Goal: Transaction & Acquisition: Purchase product/service

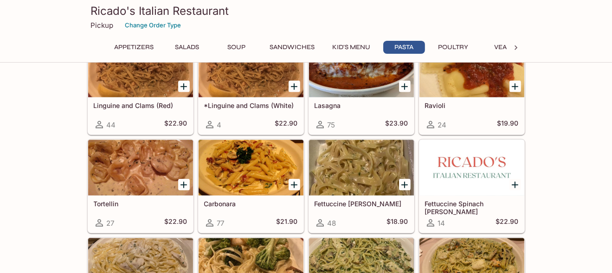
scroll to position [1113, 0]
click at [183, 182] on icon "Add Tortellin" at bounding box center [183, 185] width 6 height 6
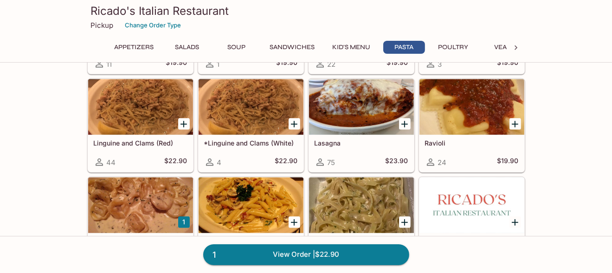
scroll to position [1021, 0]
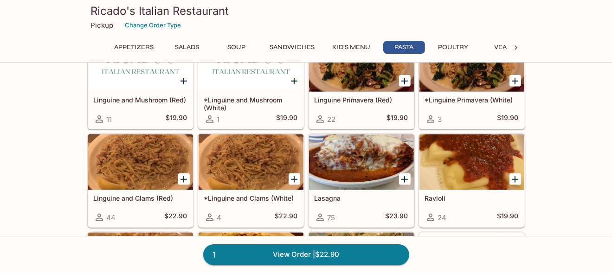
click at [404, 174] on icon "Add Lasagna" at bounding box center [404, 179] width 11 height 11
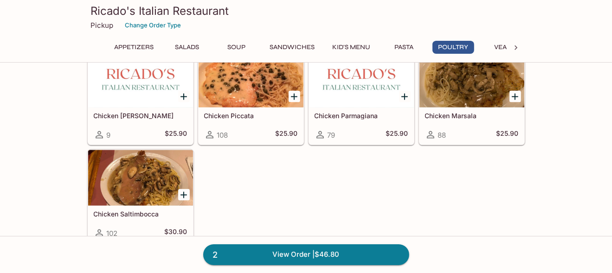
scroll to position [1530, 0]
click at [299, 255] on link "2 View Order | $46.80" at bounding box center [306, 254] width 206 height 20
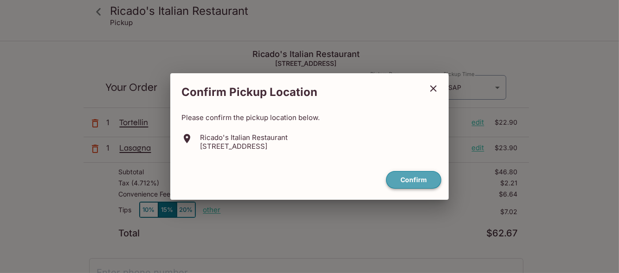
click at [417, 177] on button "Confirm" at bounding box center [413, 180] width 55 height 18
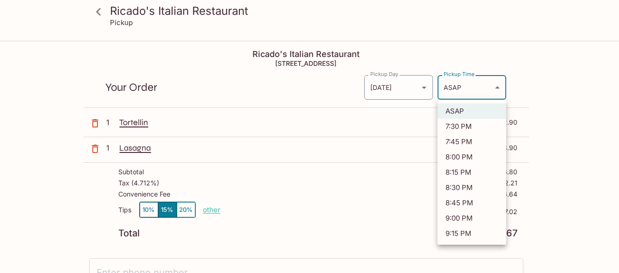
click at [495, 86] on body "Ricado's Italian Restaurant Pickup Ricado's Italian Restaurant 98-[STREET_ADDRE…" at bounding box center [309, 178] width 619 height 273
click at [464, 83] on div at bounding box center [309, 136] width 619 height 273
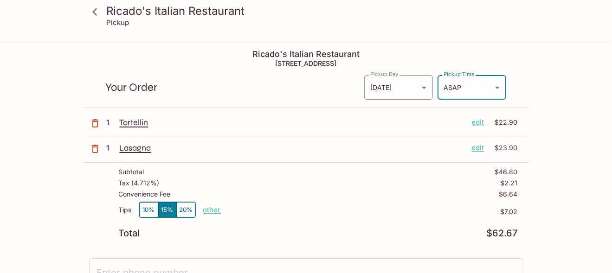
click at [213, 206] on p "other" at bounding box center [212, 209] width 18 height 9
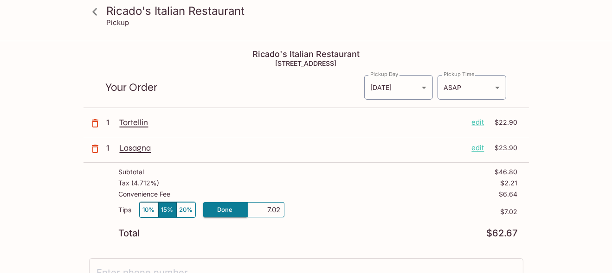
drag, startPoint x: 264, startPoint y: 208, endPoint x: 295, endPoint y: 210, distance: 30.6
click at [295, 210] on div "Tips 10% 15% 20% Done 7.02 $7.02" at bounding box center [318, 215] width 399 height 27
type input "2.00"
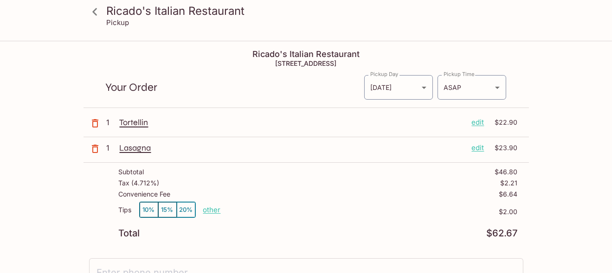
click at [281, 229] on div "Total $62.67" at bounding box center [318, 233] width 399 height 9
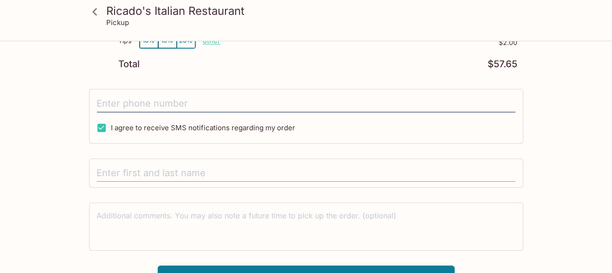
scroll to position [183, 0]
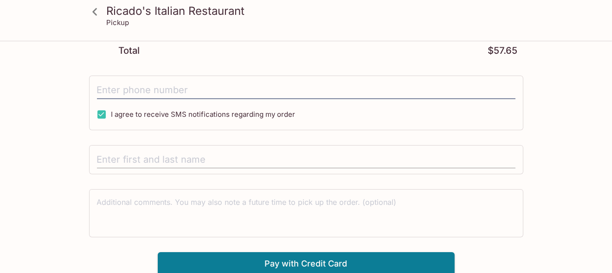
click at [259, 158] on input "text" at bounding box center [306, 160] width 418 height 18
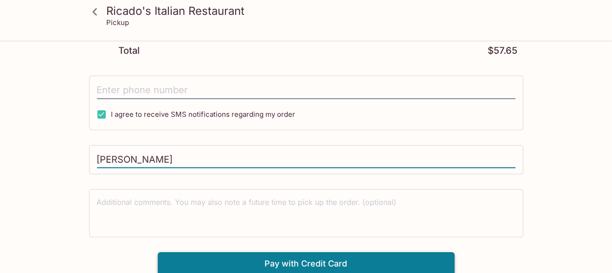
type input "[PERSON_NAME]"
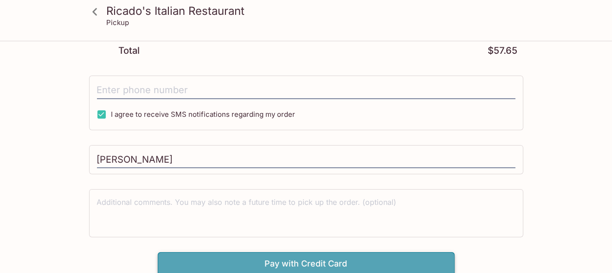
click at [320, 262] on button "Pay with Credit Card" at bounding box center [306, 263] width 297 height 23
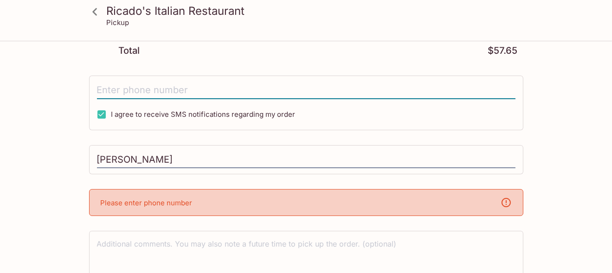
click at [202, 87] on input "tel" at bounding box center [306, 91] width 418 height 18
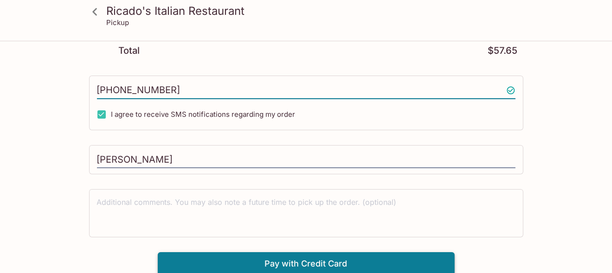
type input "[PHONE_NUMBER]"
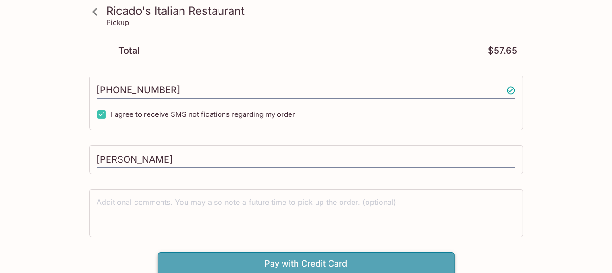
click at [309, 262] on button "Pay with Credit Card" at bounding box center [306, 263] width 297 height 23
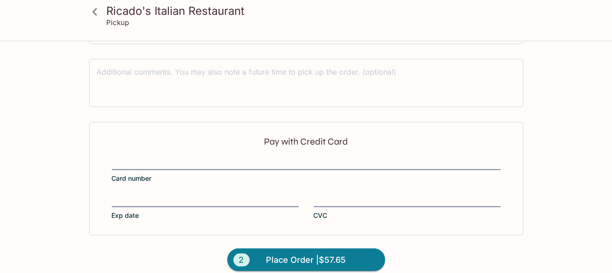
scroll to position [322, 0]
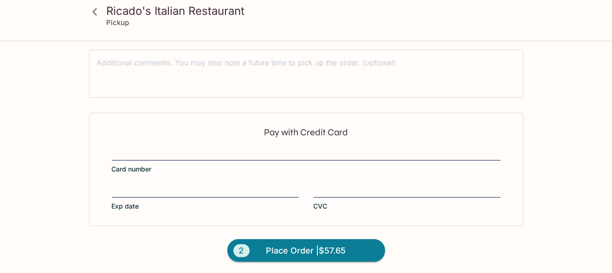
click at [185, 181] on div "Pay with Credit Card Card number Exp date CVC" at bounding box center [306, 169] width 434 height 113
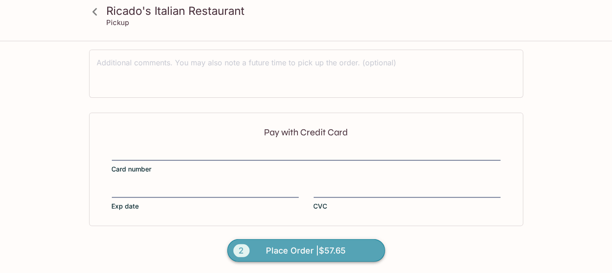
click at [284, 246] on span "Place Order | $57.65" at bounding box center [306, 251] width 80 height 15
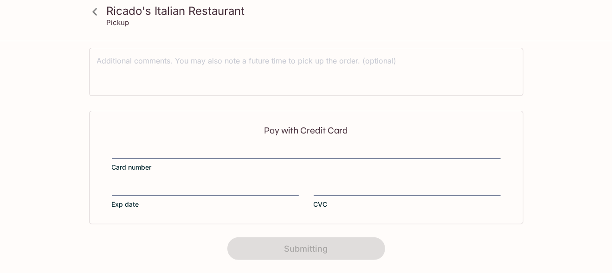
scroll to position [0, 0]
